Goal: Navigation & Orientation: Find specific page/section

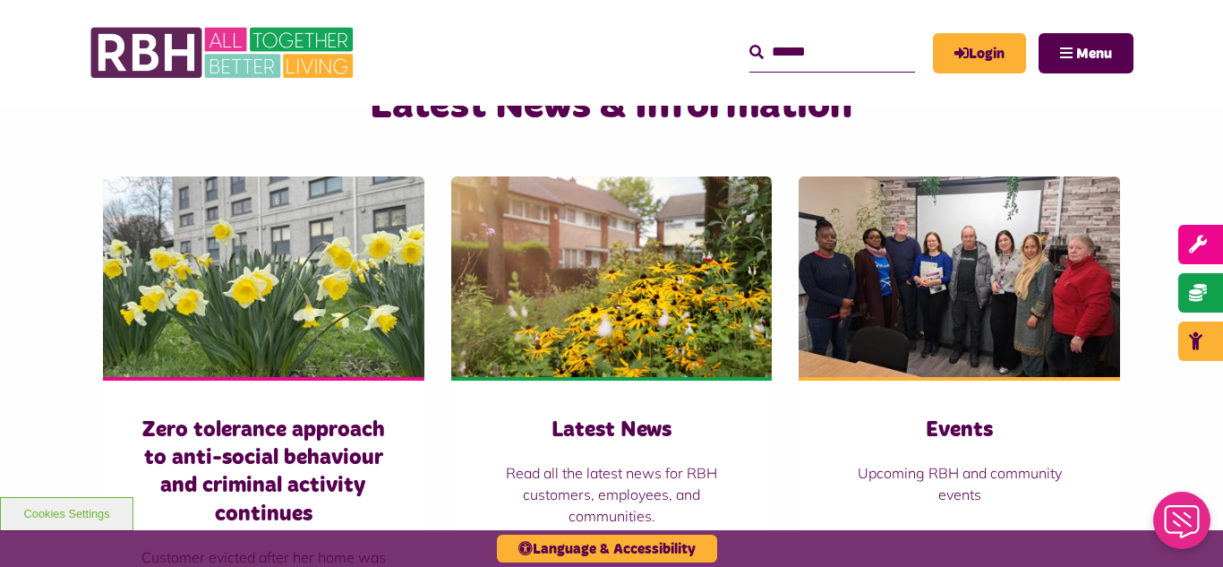
scroll to position [1182, 0]
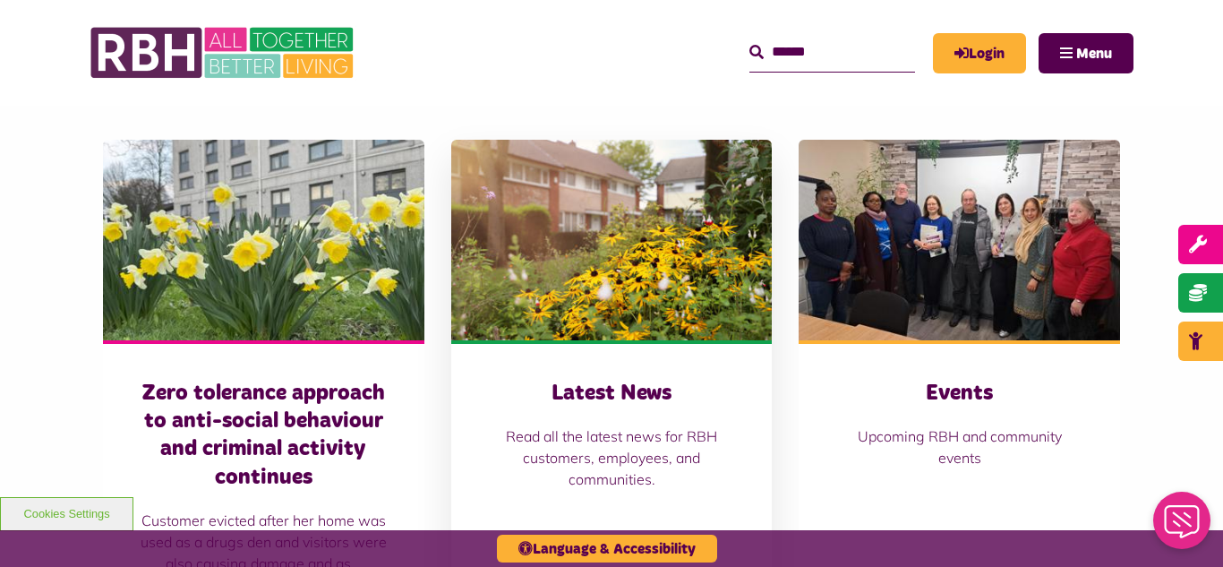
click at [499, 268] on img at bounding box center [611, 240] width 321 height 201
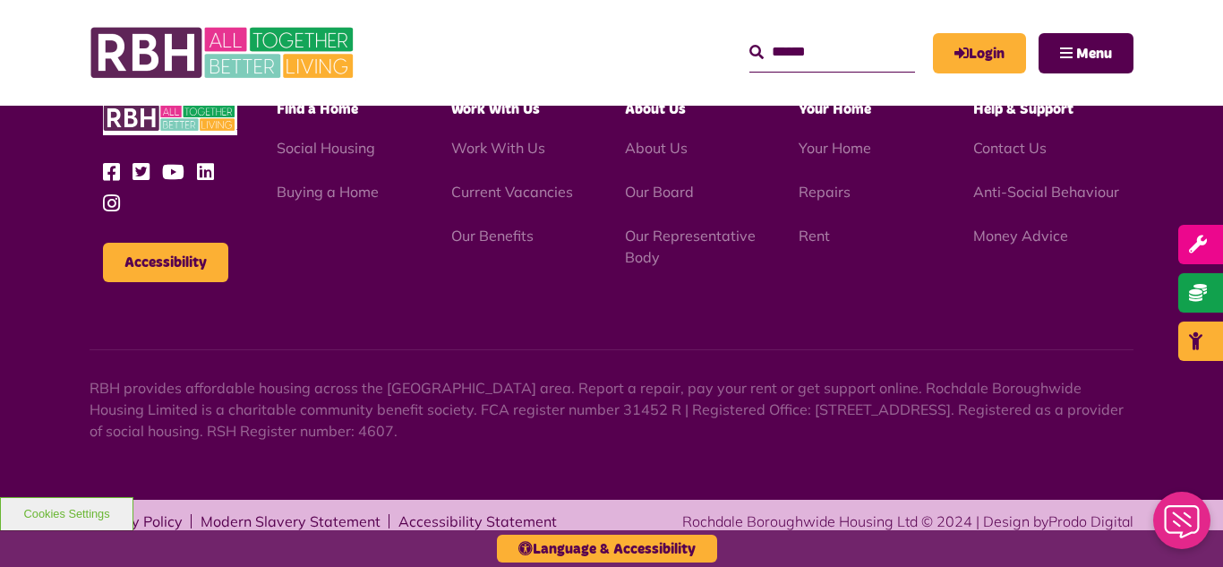
scroll to position [1949, 0]
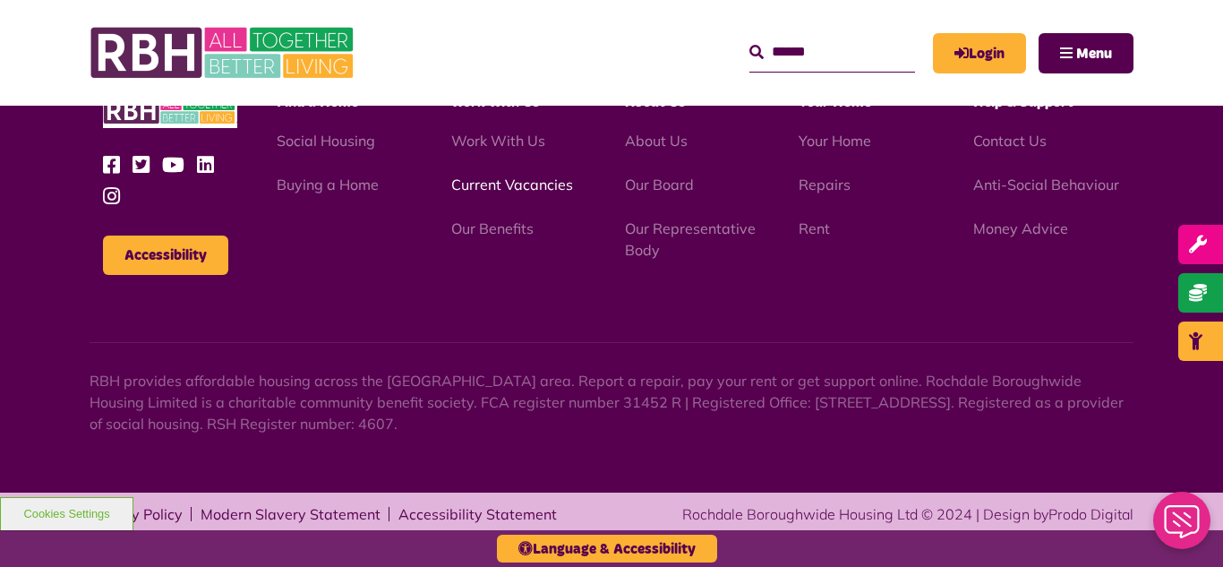
click at [485, 184] on link "Current Vacancies" at bounding box center [512, 184] width 122 height 18
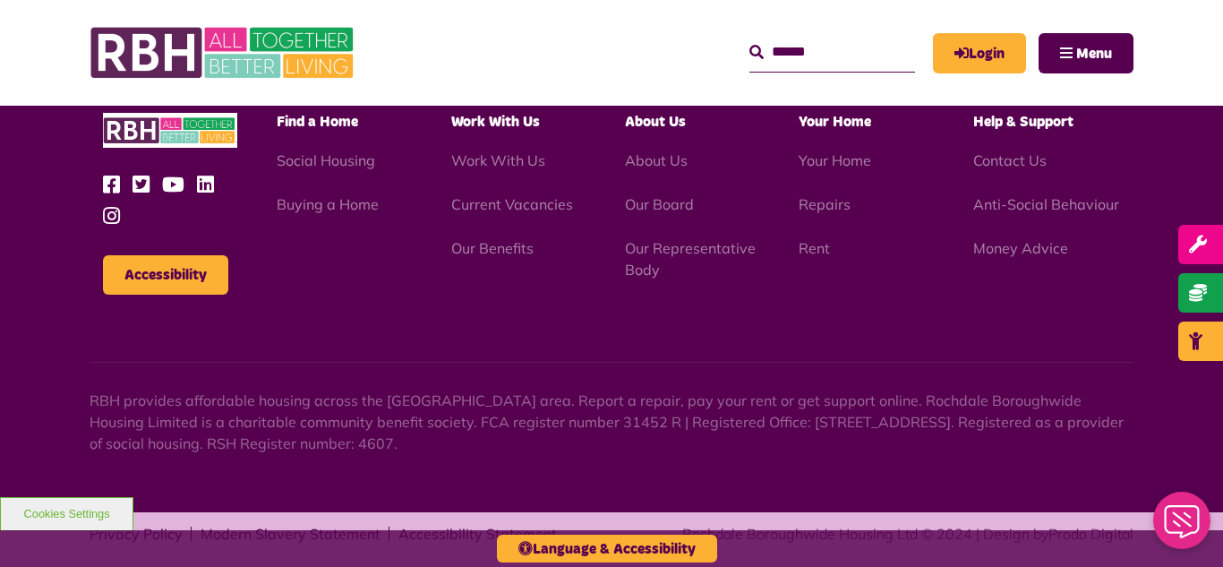
scroll to position [2104, 0]
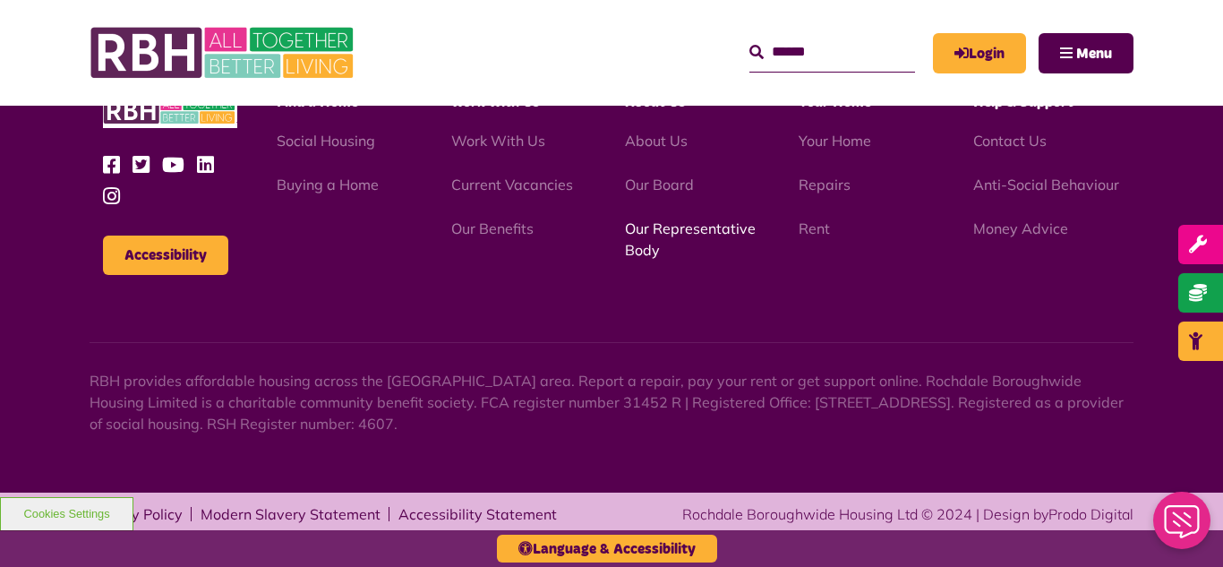
click at [670, 235] on link "Our Representative Body" at bounding box center [690, 238] width 131 height 39
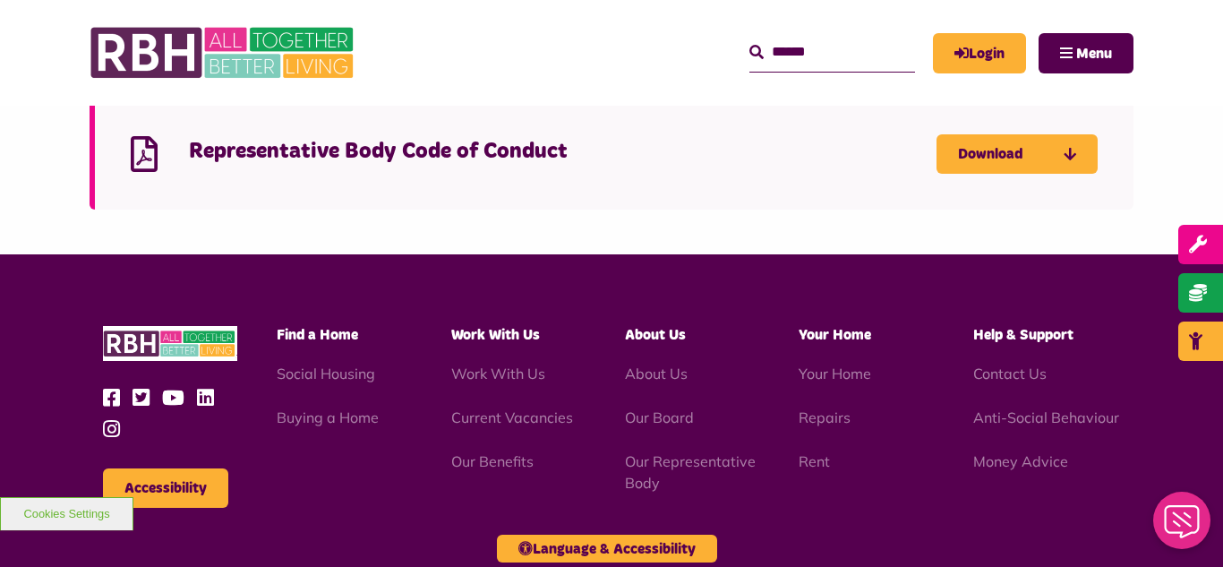
scroll to position [5120, 0]
